Goal: Check status

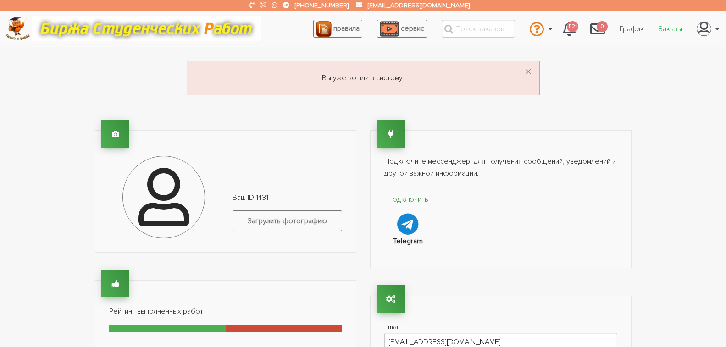
click at [669, 29] on link "Заказы" at bounding box center [670, 28] width 38 height 17
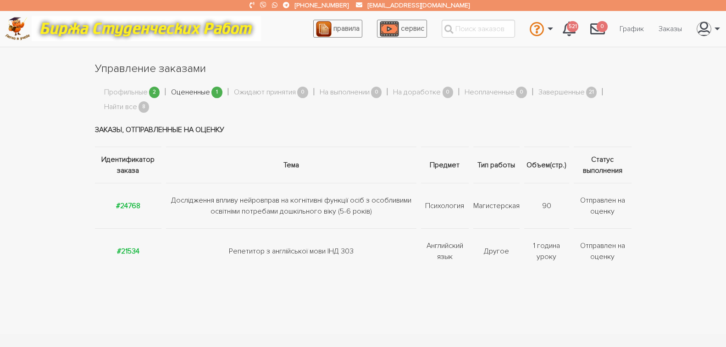
click at [200, 91] on link "Оцененные" at bounding box center [190, 93] width 39 height 12
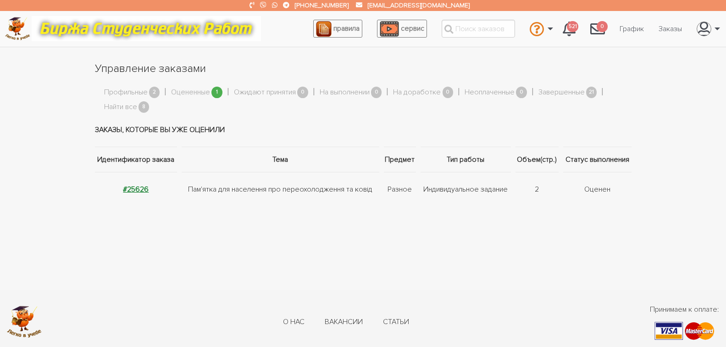
click at [129, 188] on strong "#25626" at bounding box center [136, 189] width 26 height 9
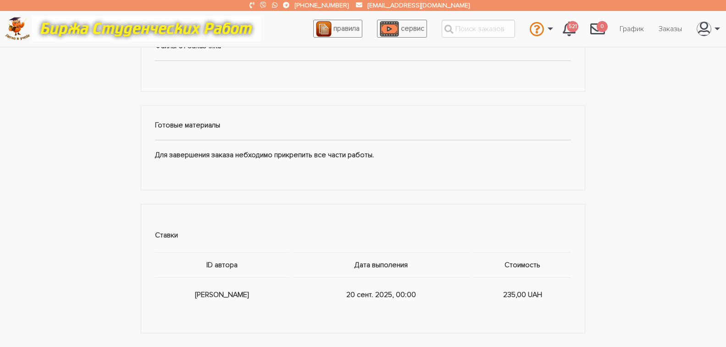
scroll to position [459, 0]
